Goal: Task Accomplishment & Management: Manage account settings

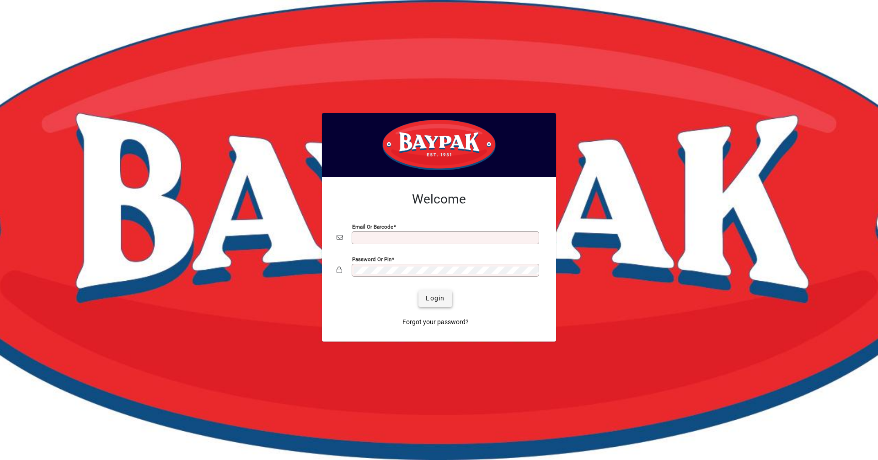
type input "**********"
click at [442, 303] on span "Login" at bounding box center [435, 298] width 19 height 10
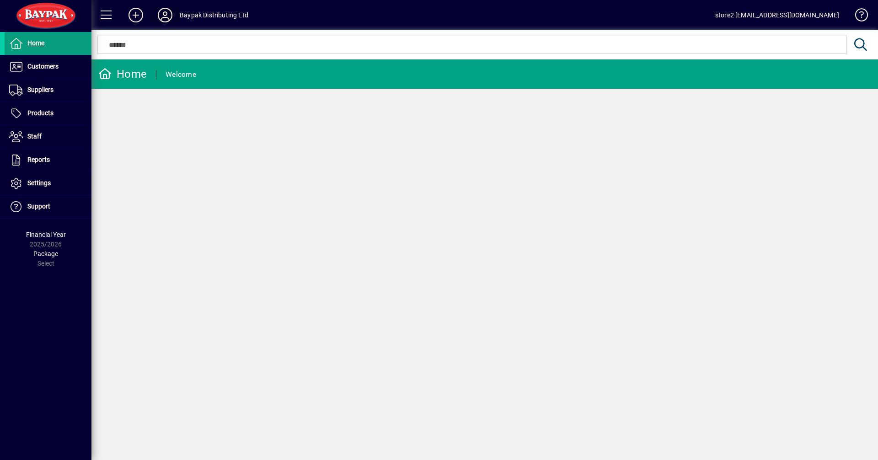
click at [163, 21] on icon at bounding box center [165, 15] width 18 height 15
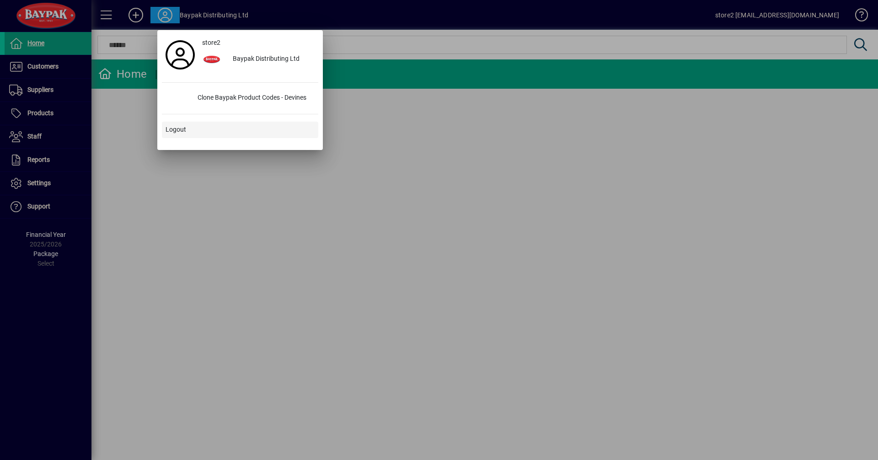
click at [172, 133] on span "Logout" at bounding box center [175, 130] width 21 height 10
